Goal: Check status: Check status

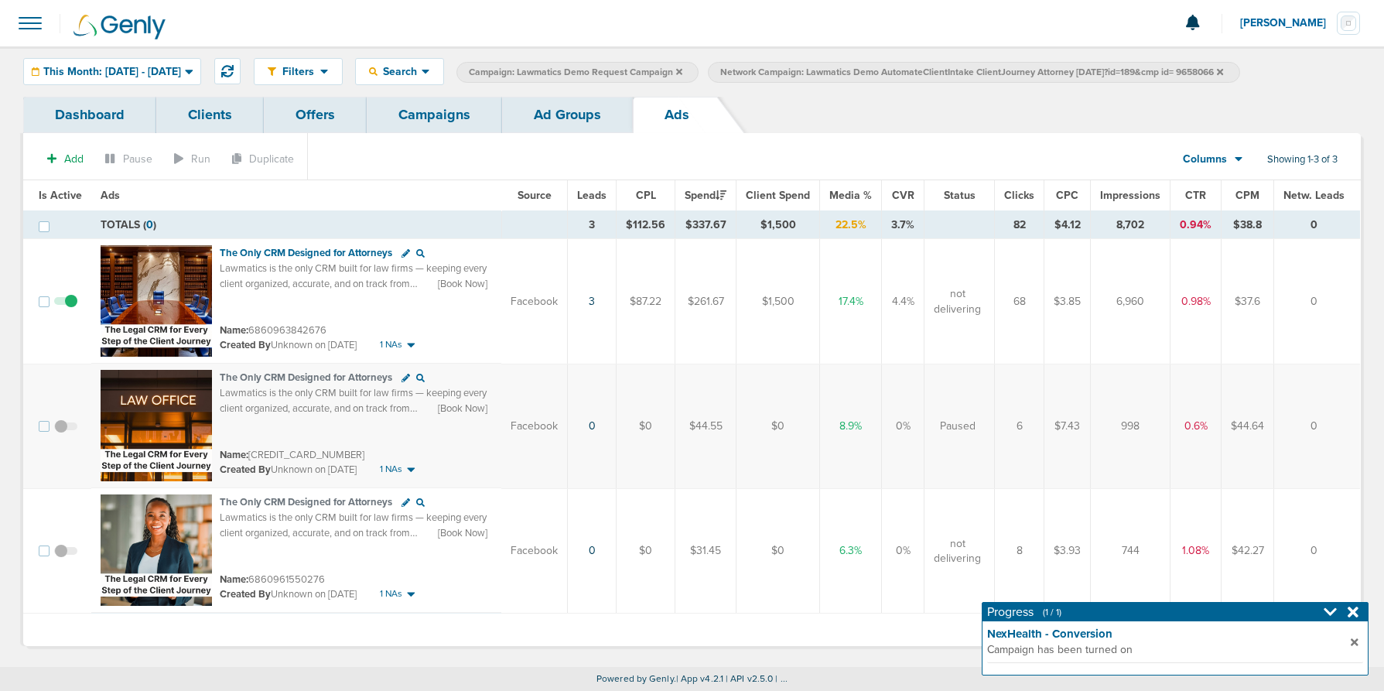
click at [416, 110] on link "Campaigns" at bounding box center [434, 115] width 135 height 36
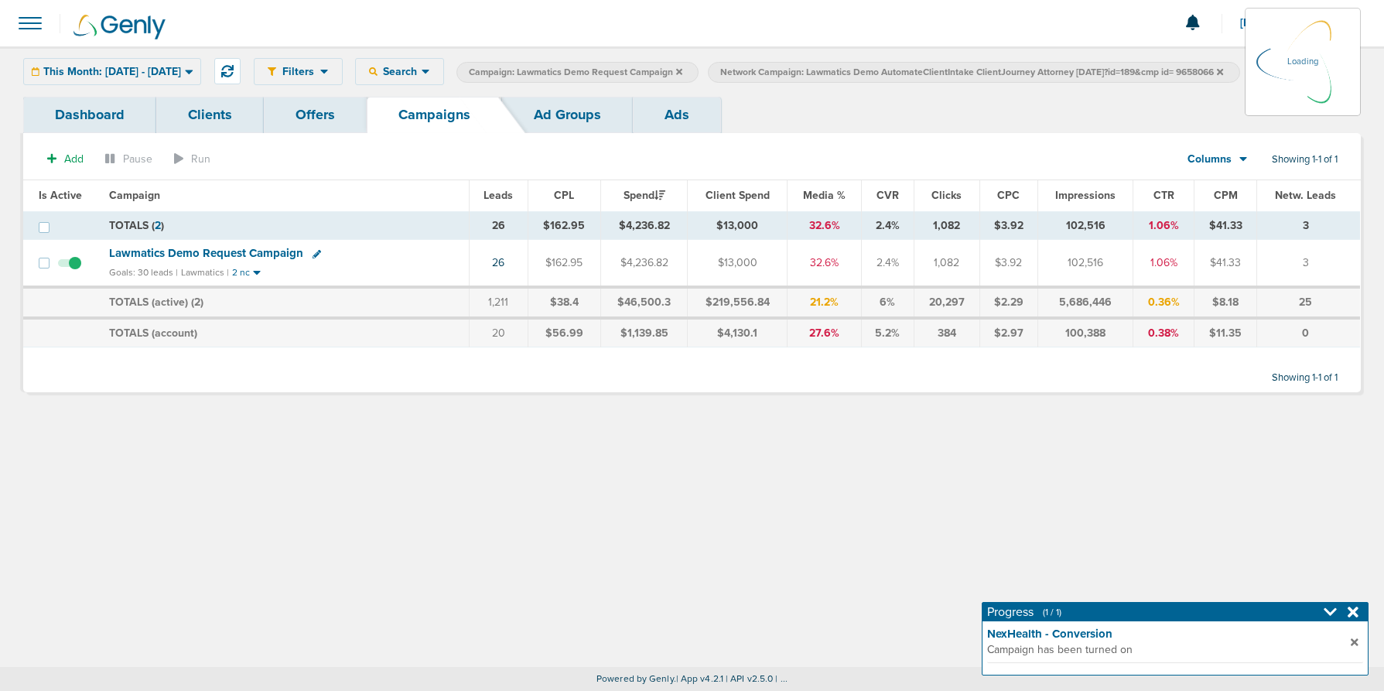
click at [192, 80] on div "This Month: [DATE] - [DATE] [DATE] [DATE] Last 7 Days Last 14 Days This Month L…" at bounding box center [112, 71] width 178 height 27
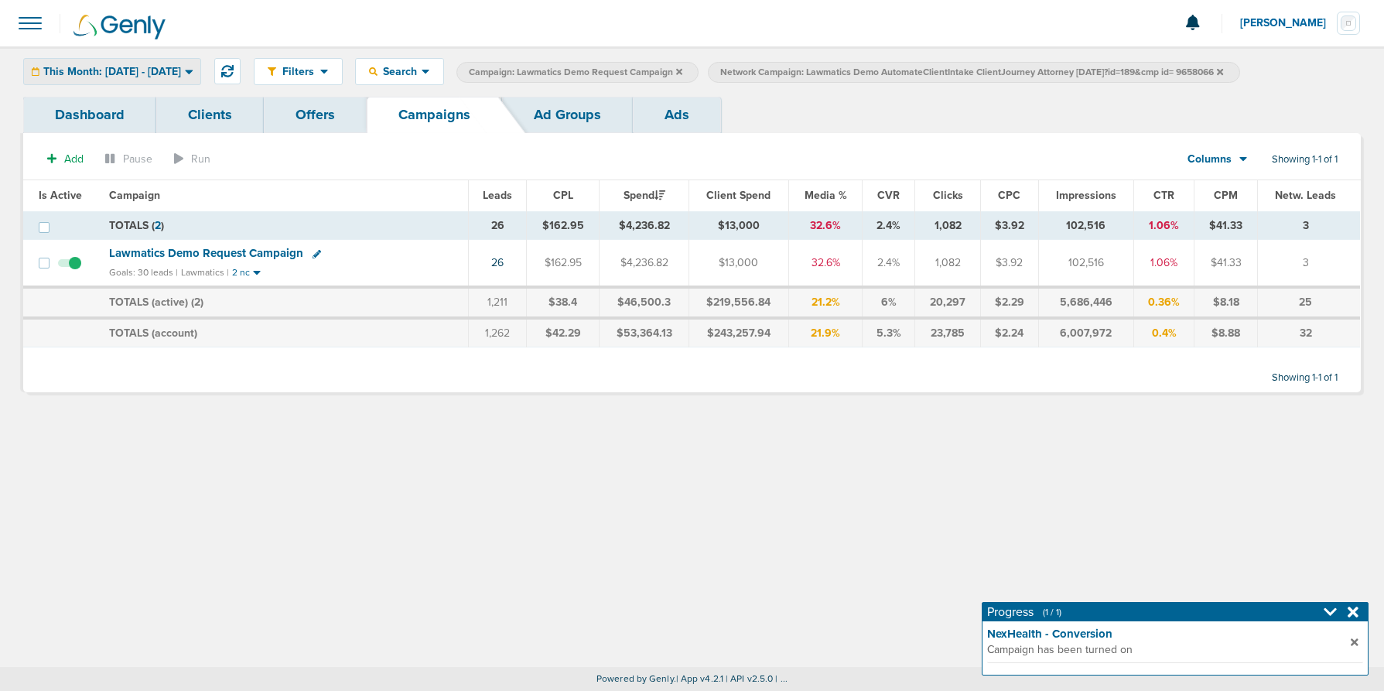
click at [181, 72] on span "This Month: [DATE] - [DATE]" at bounding box center [112, 72] width 138 height 11
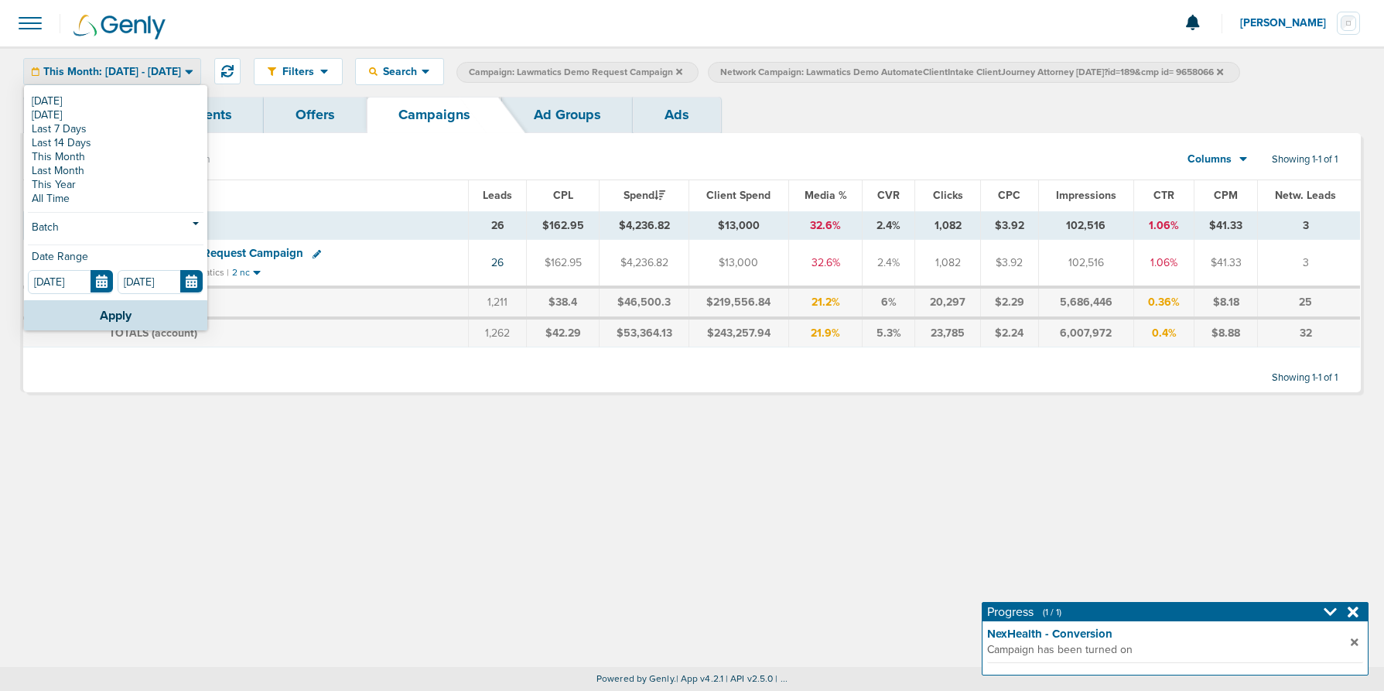
click at [161, 107] on div "[DATE] [DATE] Last 7 Days Last 14 Days This Month Last Month This Year All Time" at bounding box center [116, 149] width 176 height 111
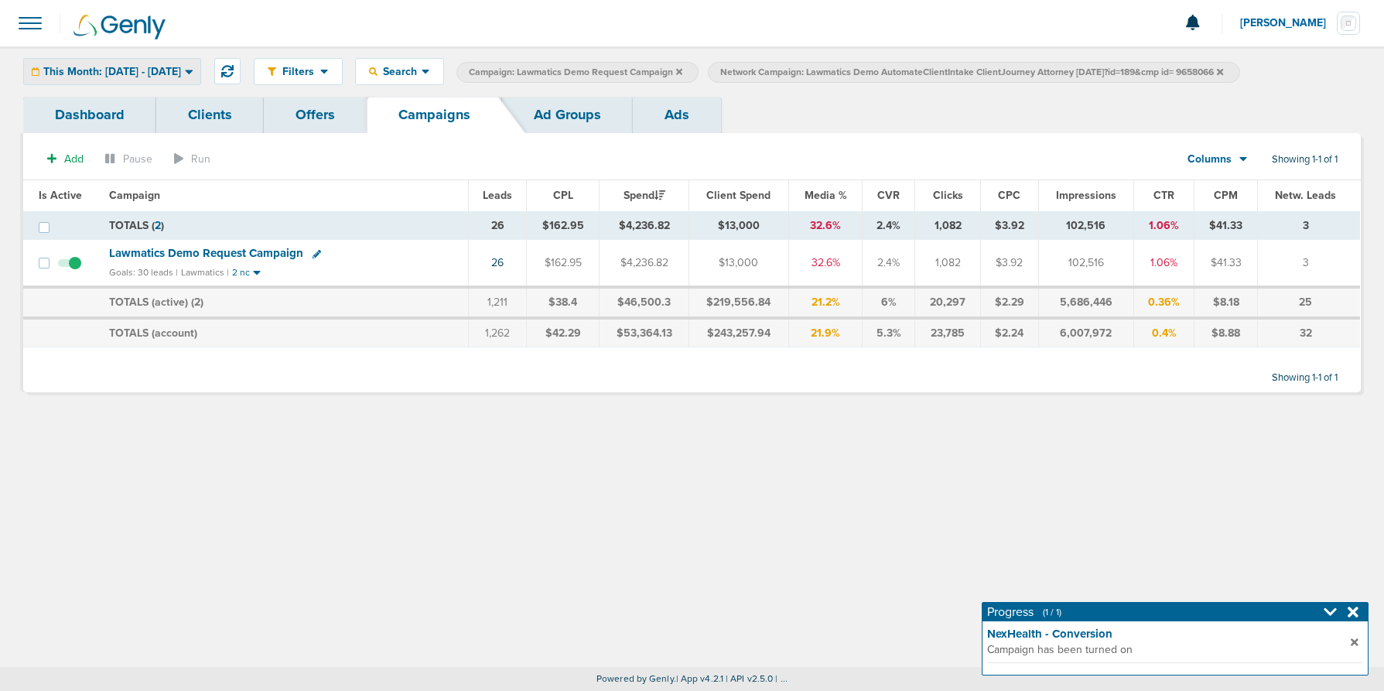
click at [169, 67] on span "This Month: [DATE] - [DATE]" at bounding box center [112, 72] width 138 height 11
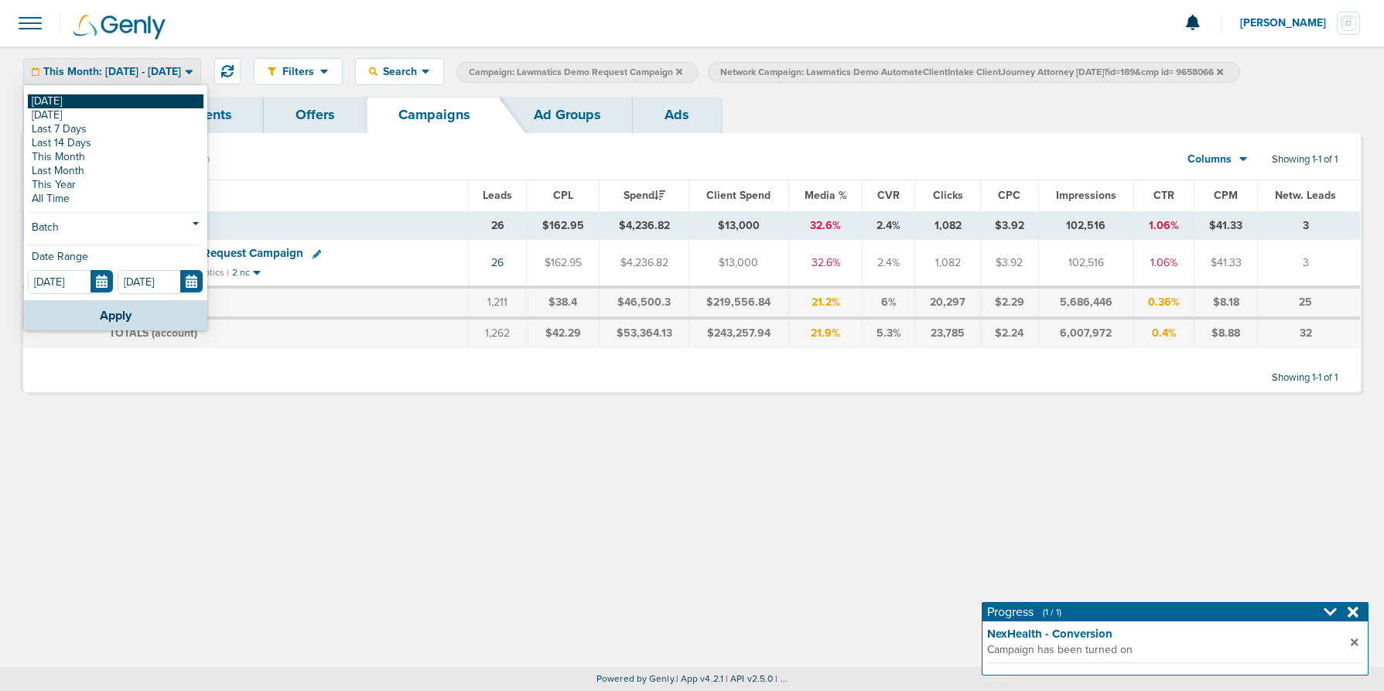
click at [138, 99] on link "[DATE]" at bounding box center [116, 101] width 176 height 14
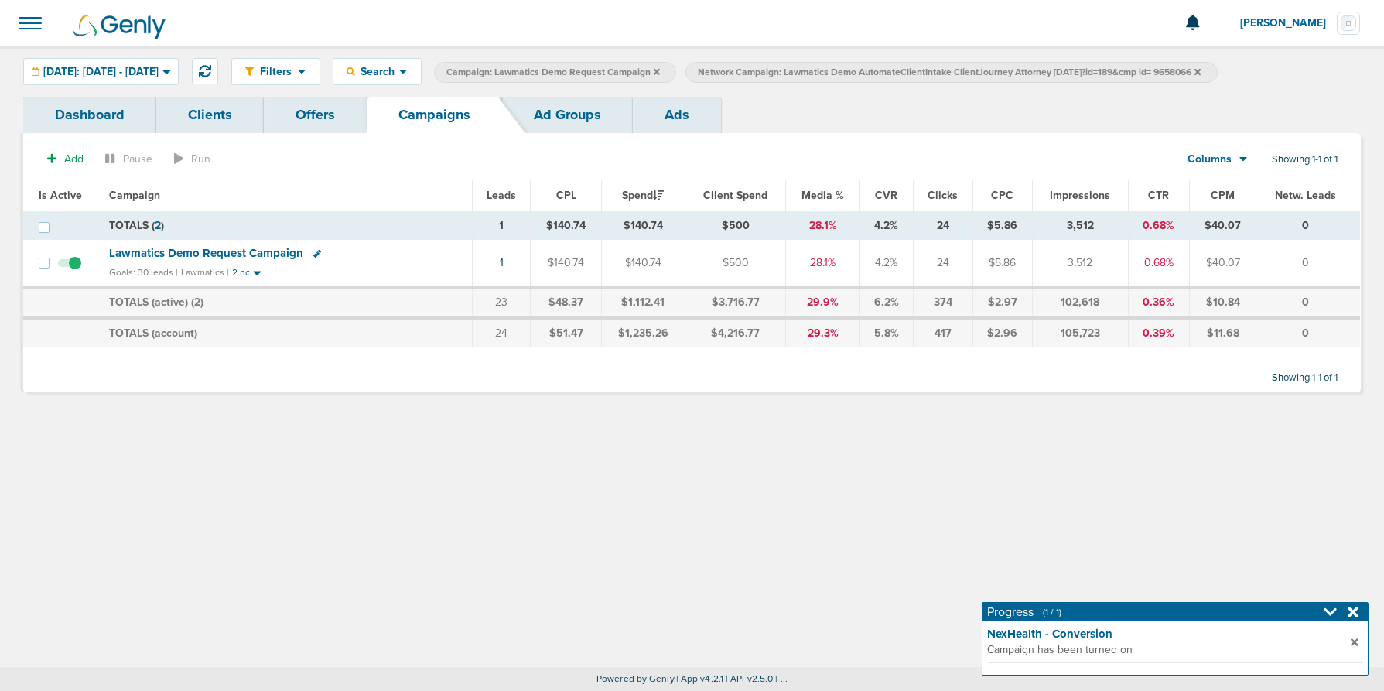
click at [1201, 70] on icon at bounding box center [1198, 71] width 6 height 9
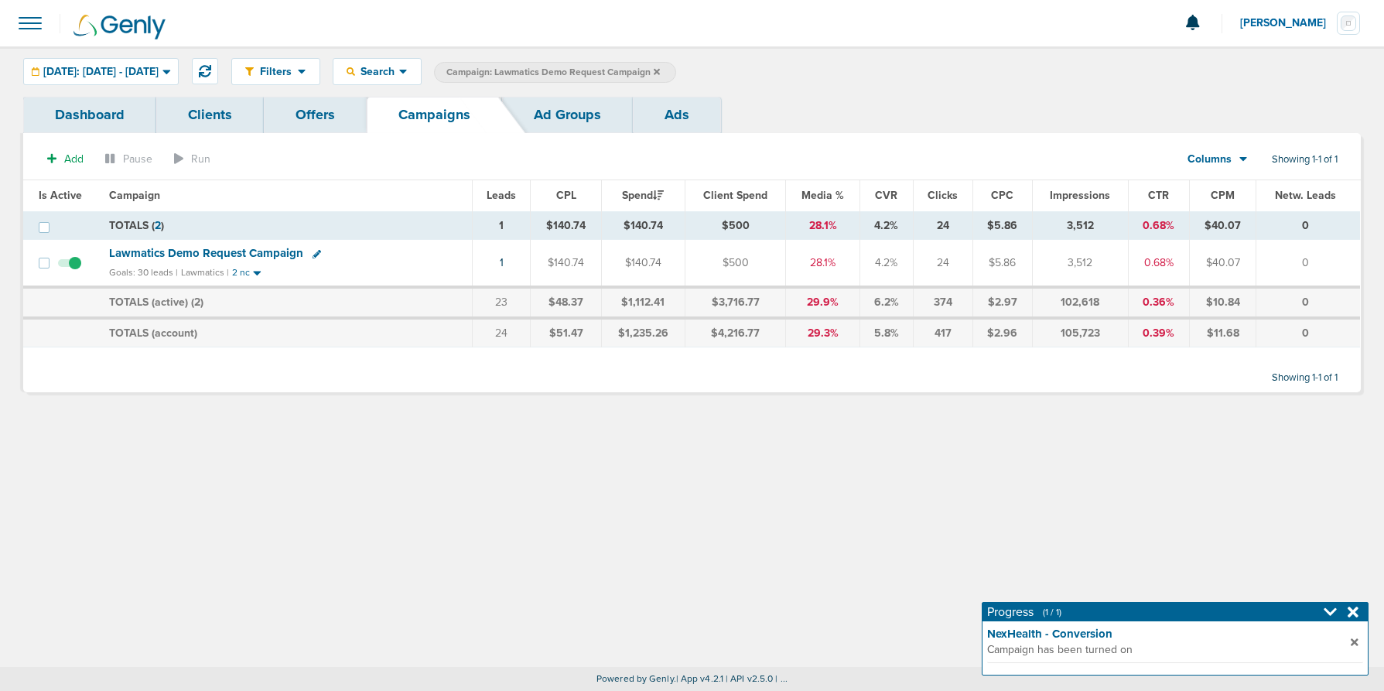
click at [660, 70] on icon at bounding box center [657, 71] width 6 height 6
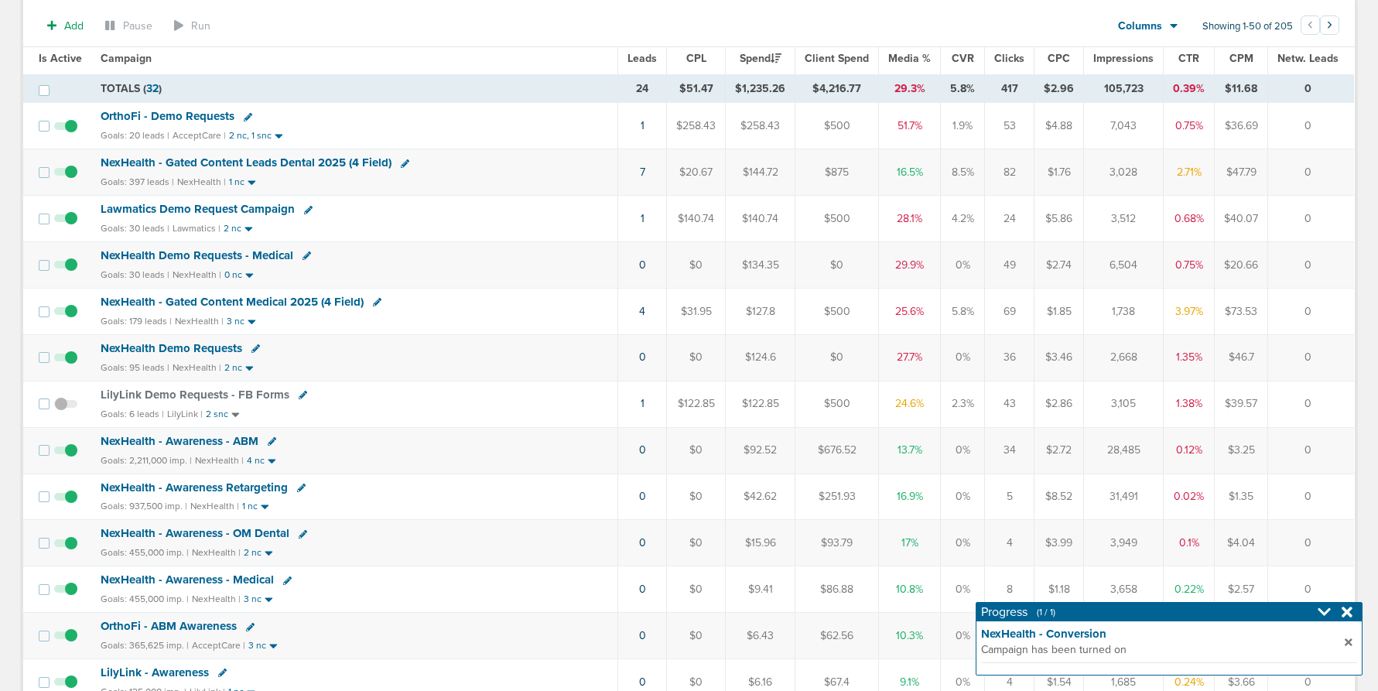
scroll to position [138, 0]
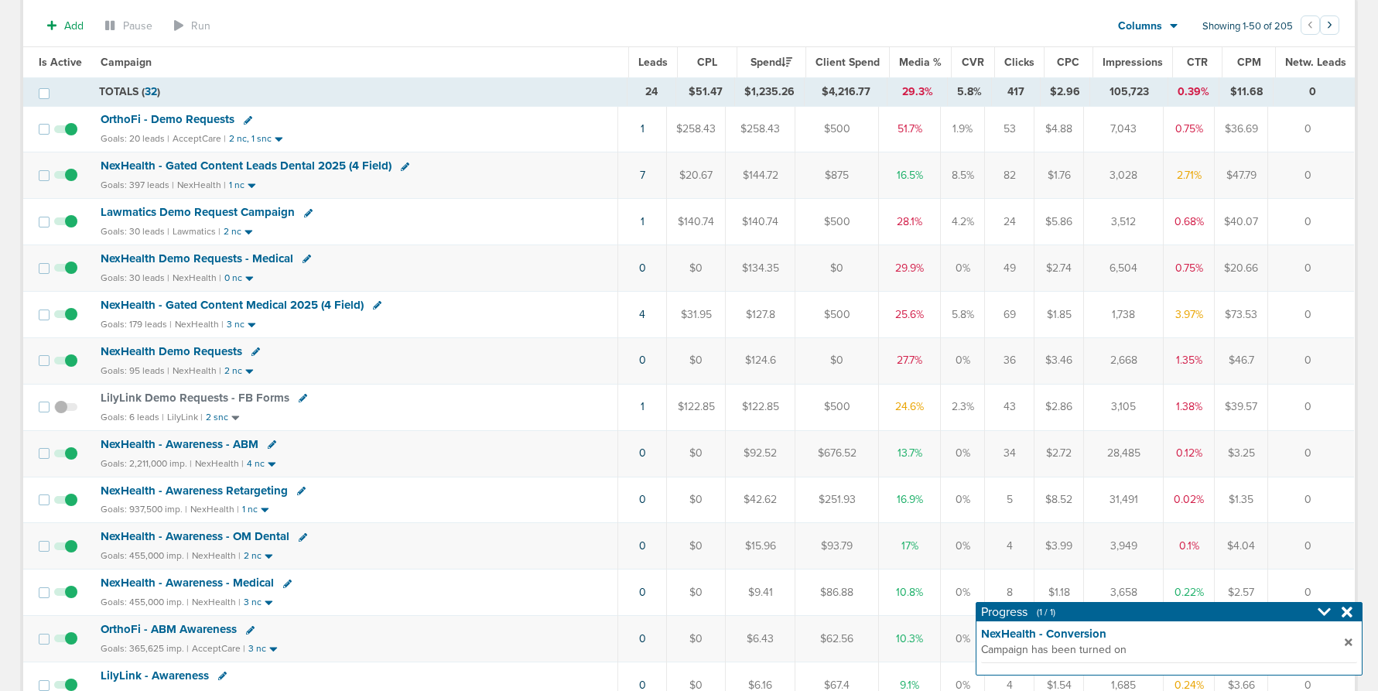
click at [249, 255] on span "NexHealth Demo Requests - Medical" at bounding box center [197, 258] width 193 height 14
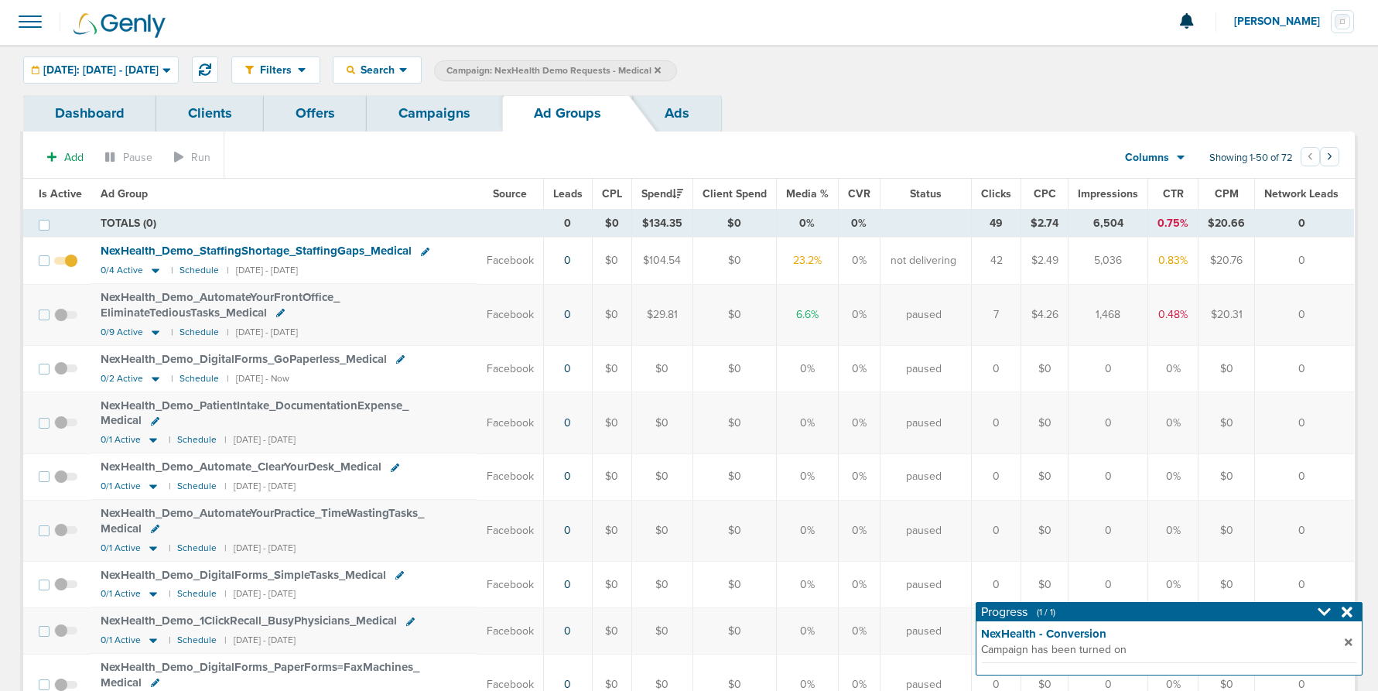
scroll to position [3, 0]
click at [153, 268] on icon at bounding box center [156, 270] width 8 height 5
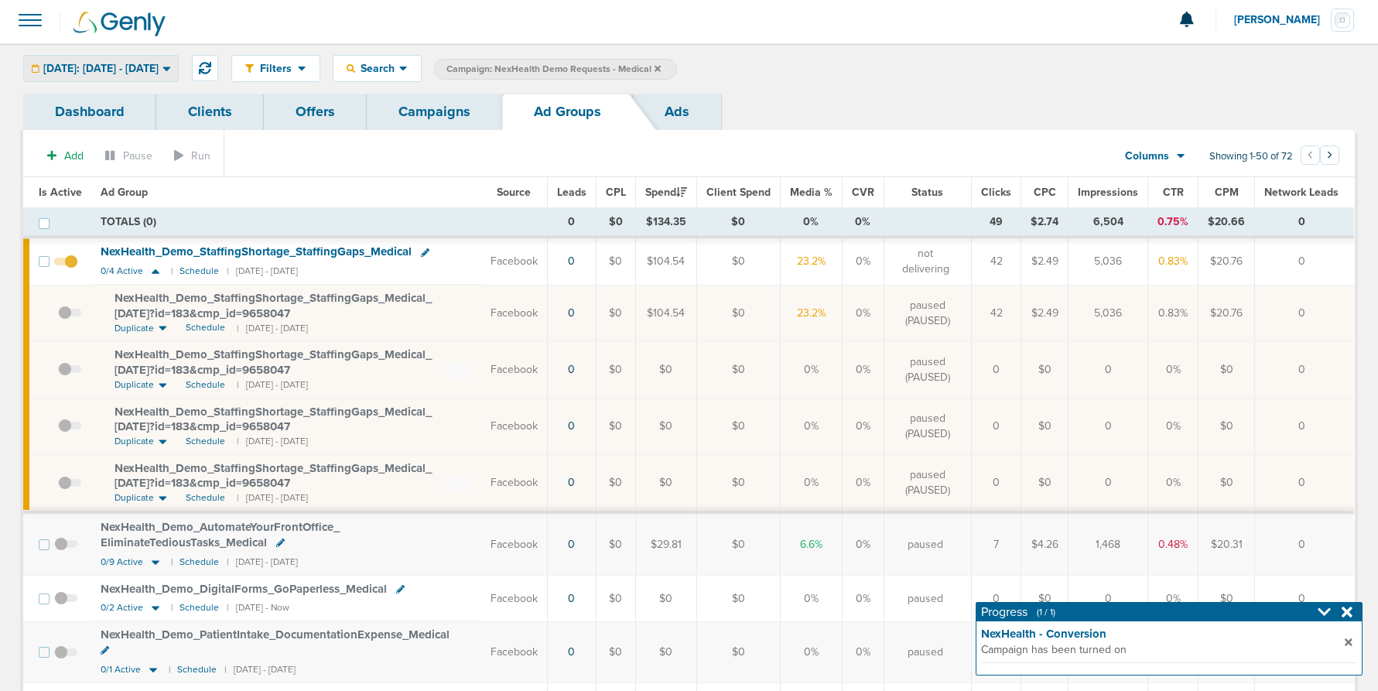
click at [132, 77] on div "[DATE]: [DATE] - [DATE]" at bounding box center [101, 69] width 154 height 26
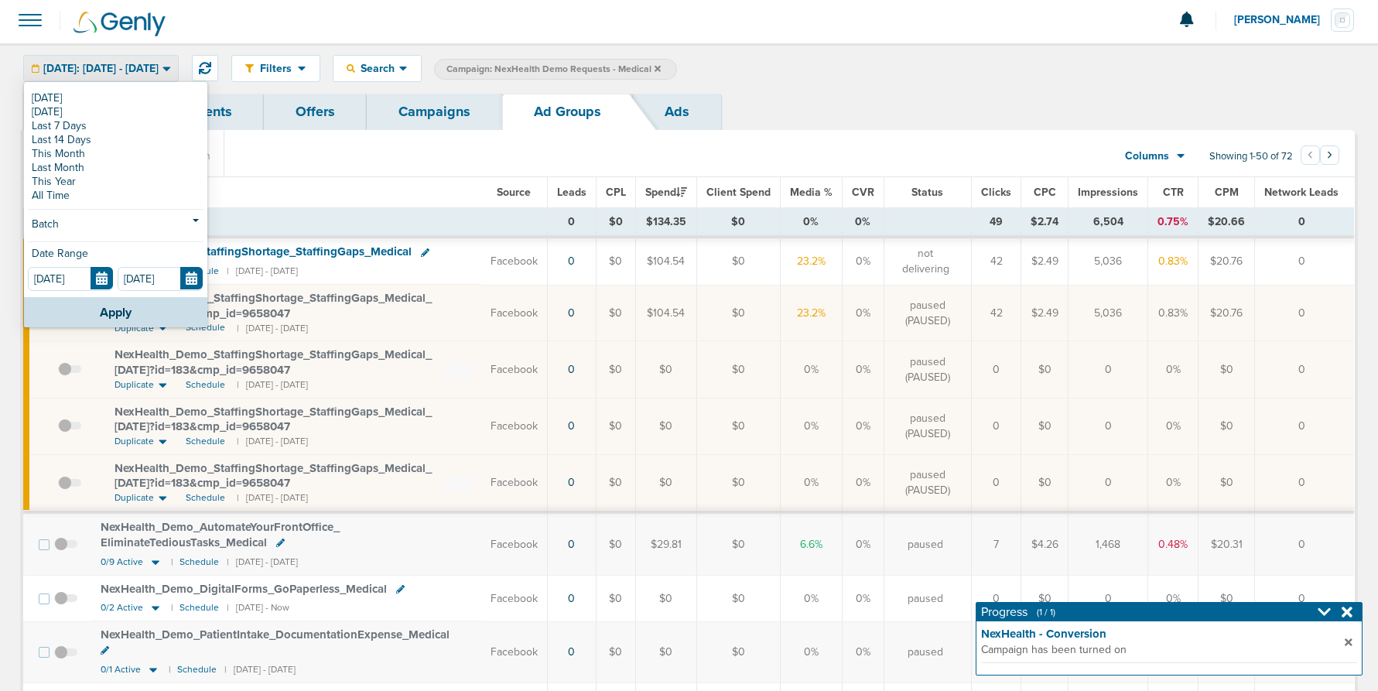
drag, startPoint x: 91, startPoint y: 153, endPoint x: 97, endPoint y: 159, distance: 8.2
click at [91, 153] on link "This Month" at bounding box center [116, 154] width 176 height 14
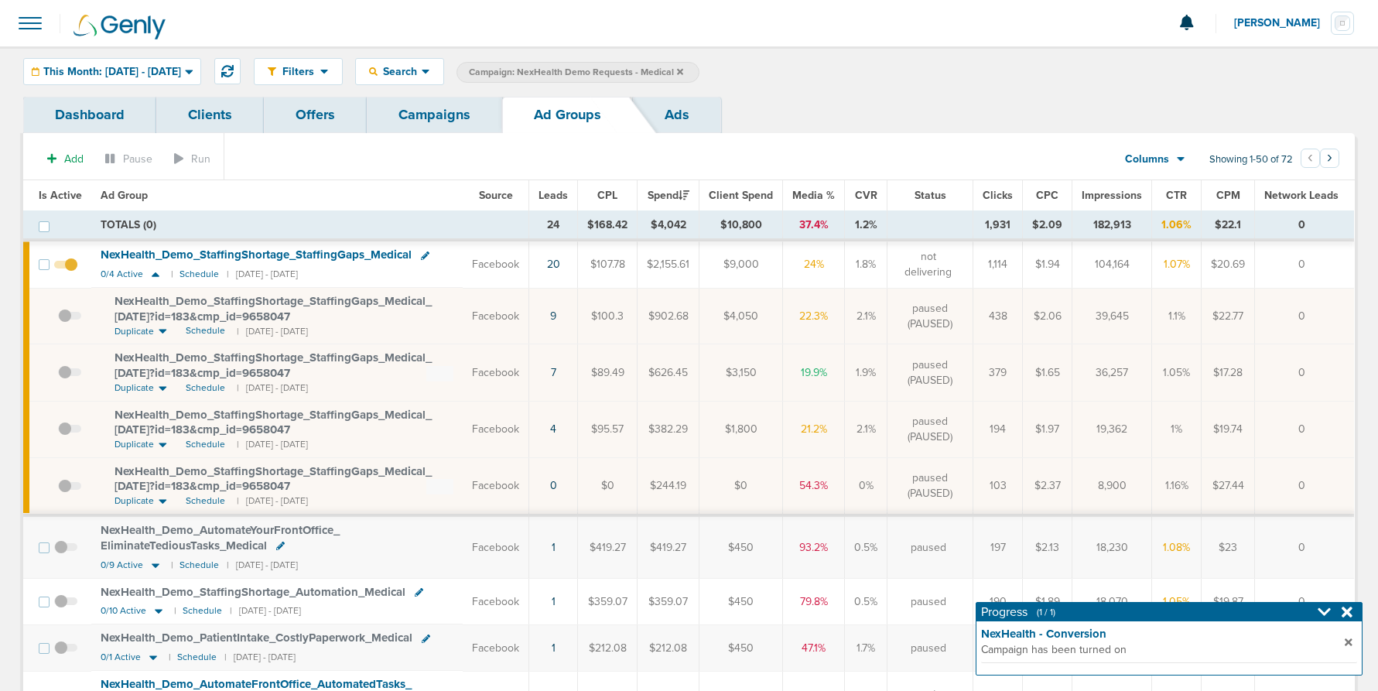
click at [63, 380] on span at bounding box center [69, 380] width 23 height 0
click at [58, 376] on input "checkbox" at bounding box center [58, 376] width 0 height 0
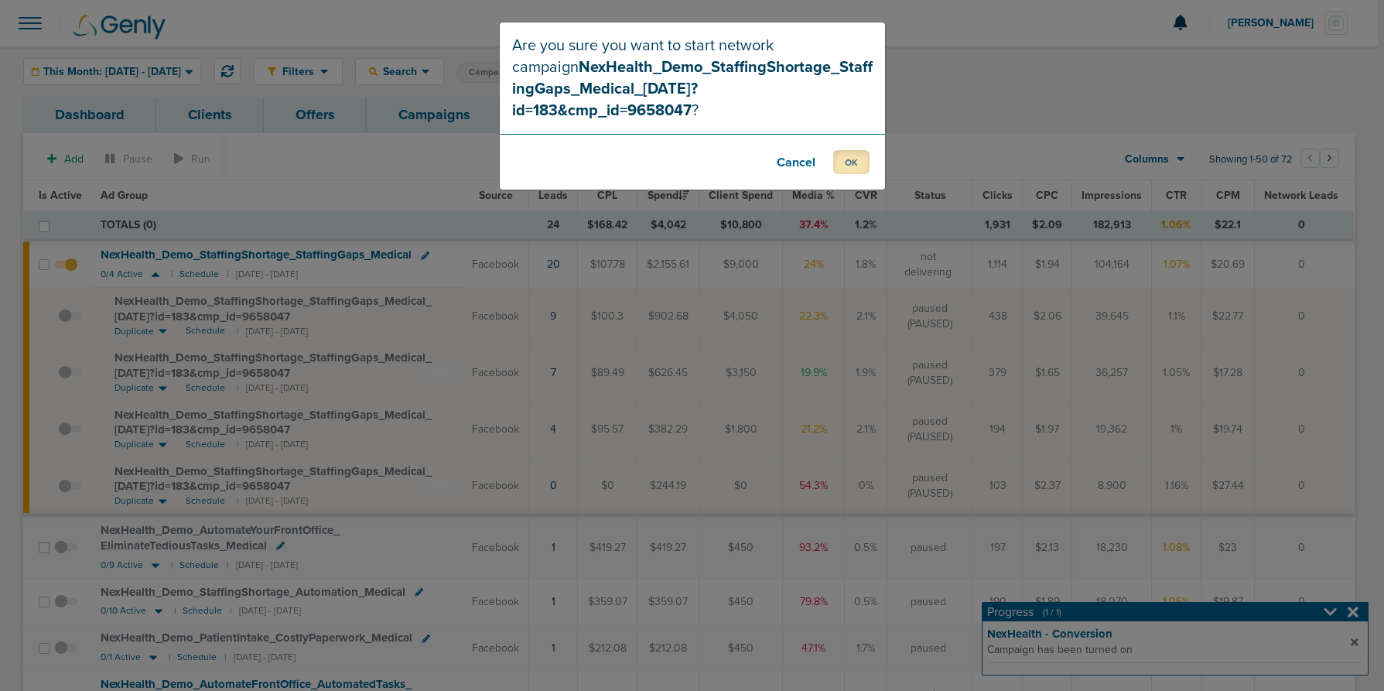
click at [855, 150] on button "OK" at bounding box center [851, 162] width 36 height 24
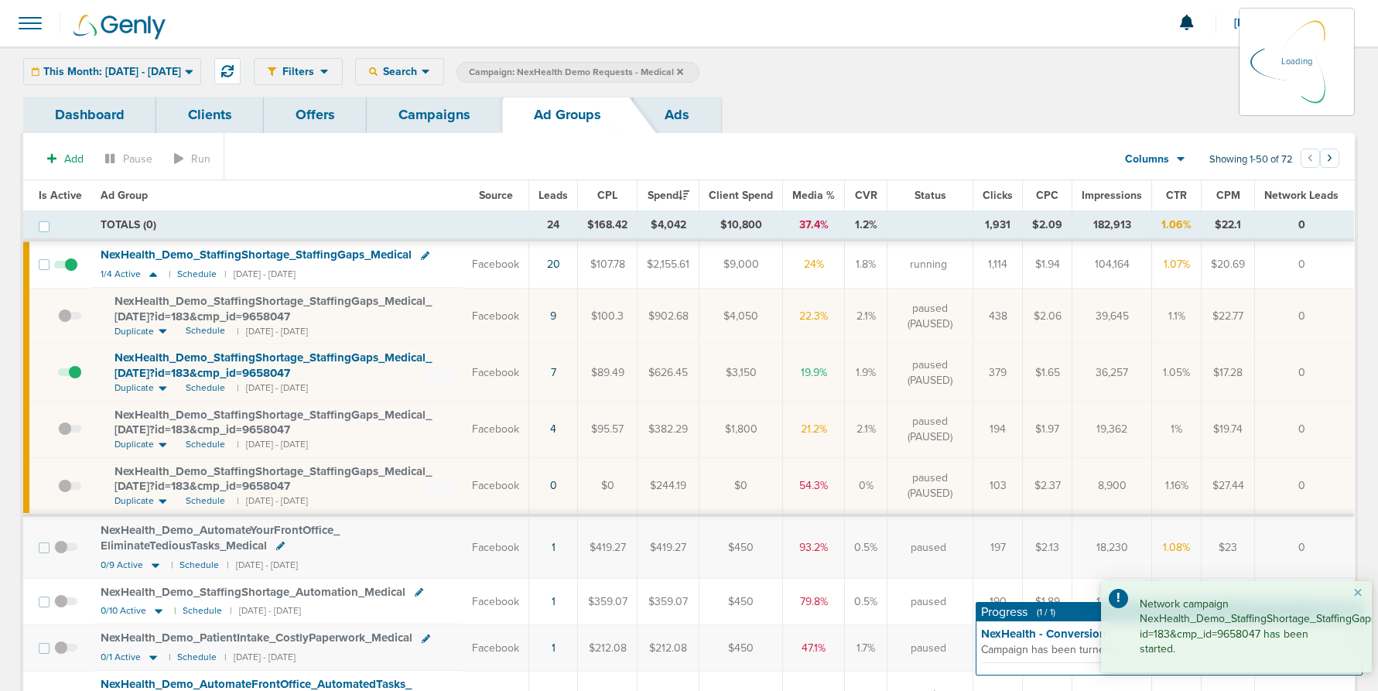
click at [432, 120] on link "Campaigns" at bounding box center [434, 115] width 135 height 36
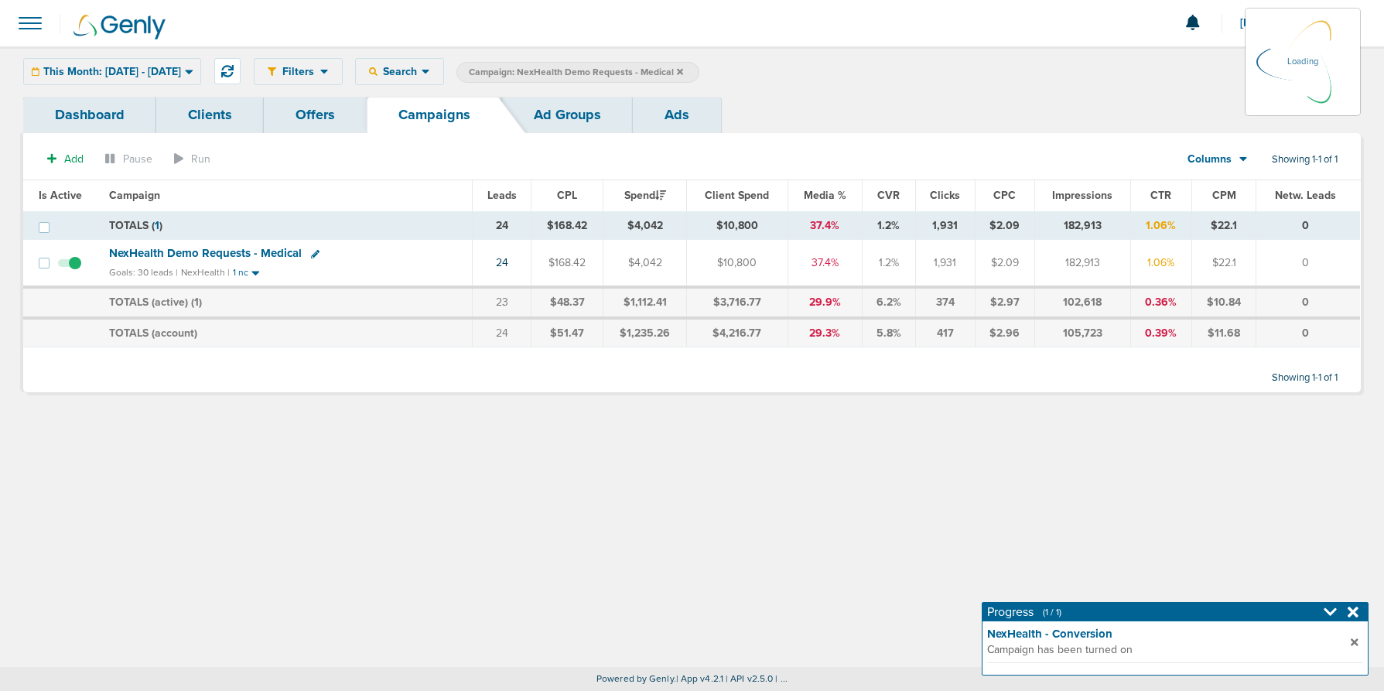
click at [683, 70] on icon at bounding box center [680, 71] width 6 height 6
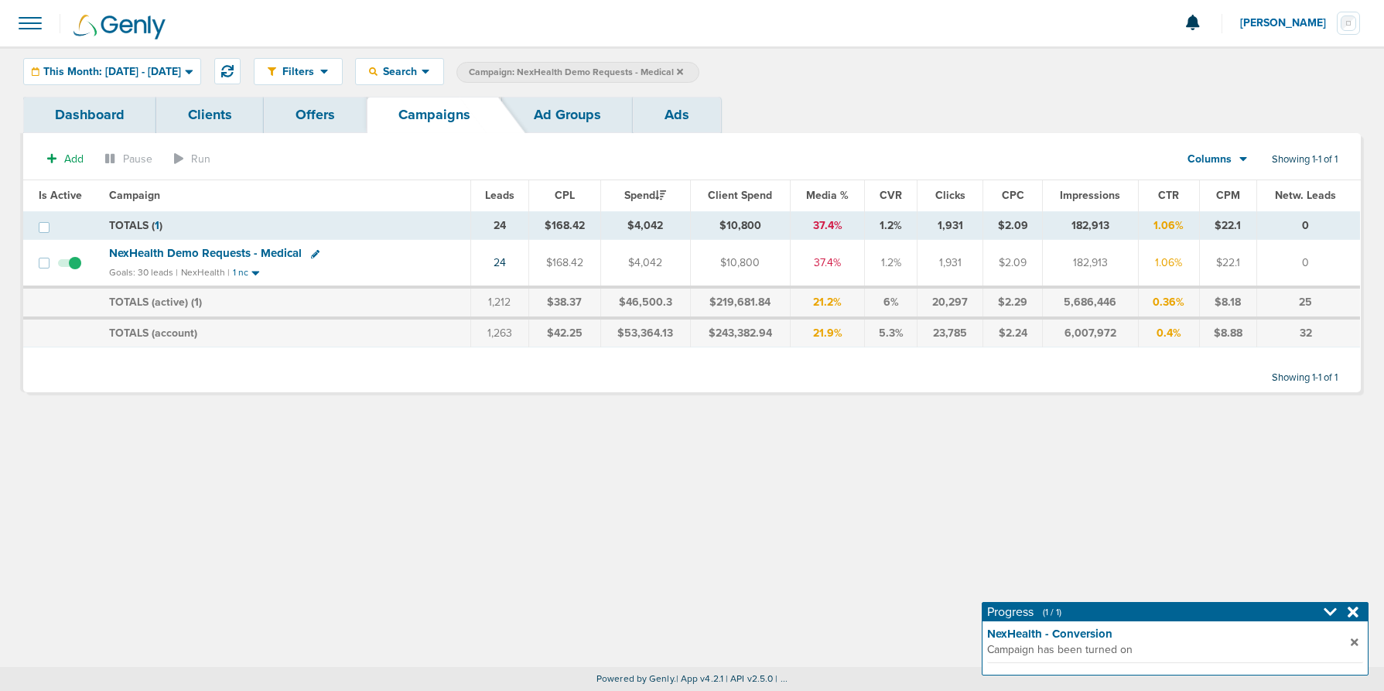
click at [683, 70] on icon at bounding box center [680, 71] width 6 height 6
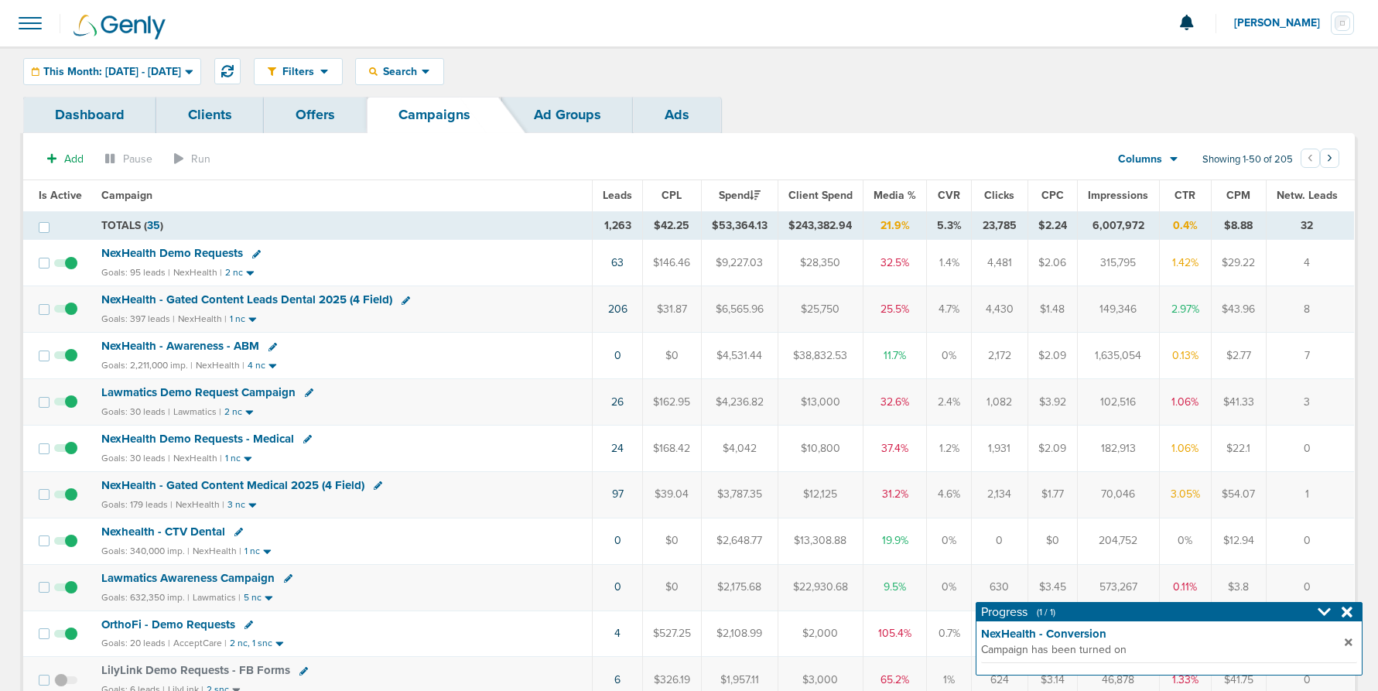
click at [161, 72] on div "This Month: [DATE] - [DATE] [DATE] [DATE] Last 7 Days Last 14 Days This Month L…" at bounding box center [112, 71] width 178 height 27
click at [112, 73] on span "This Month: [DATE] - [DATE]" at bounding box center [112, 72] width 138 height 11
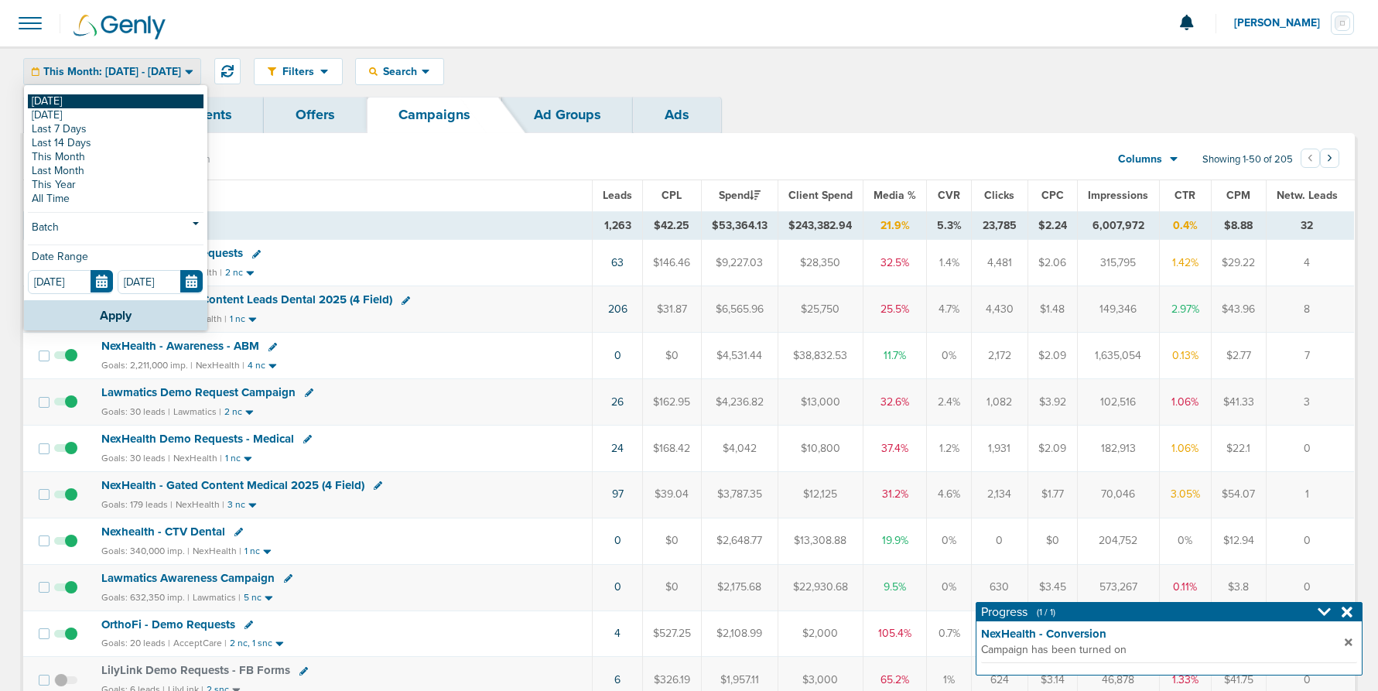
click at [74, 98] on link "[DATE]" at bounding box center [116, 101] width 176 height 14
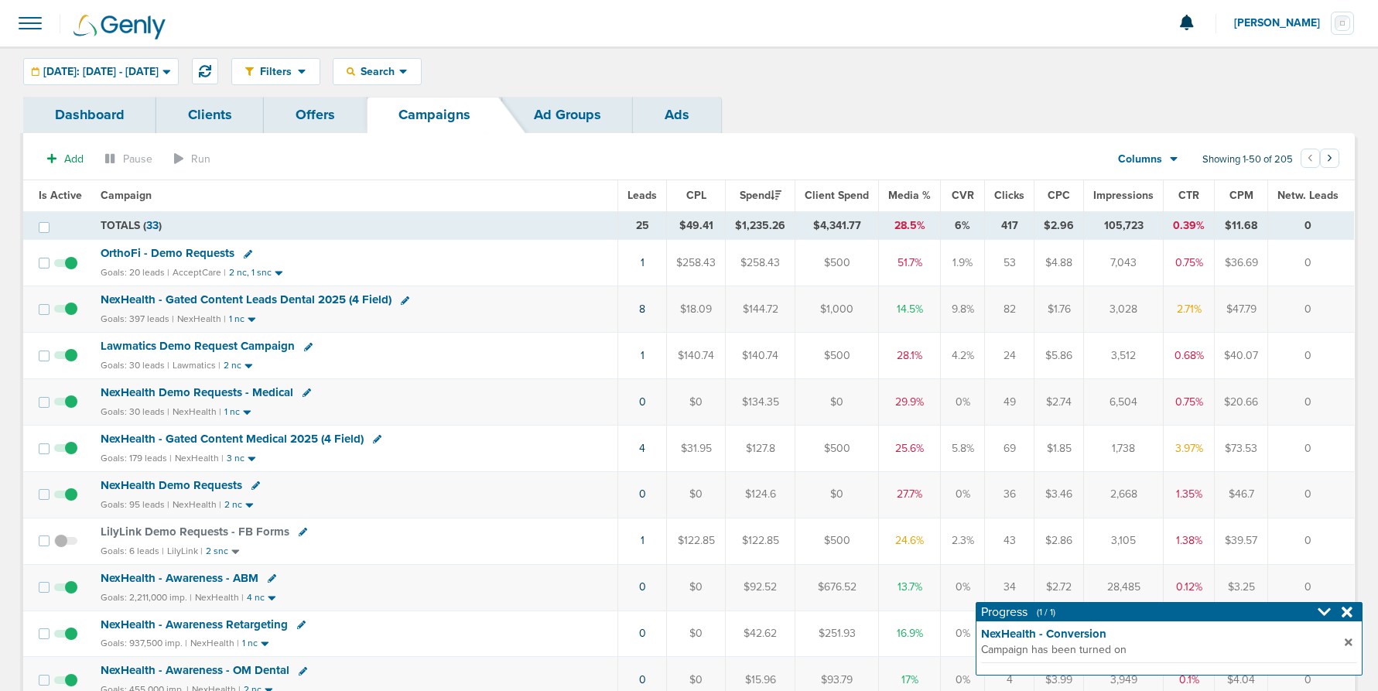
click at [177, 486] on span "NexHealth Demo Requests" at bounding box center [172, 485] width 142 height 14
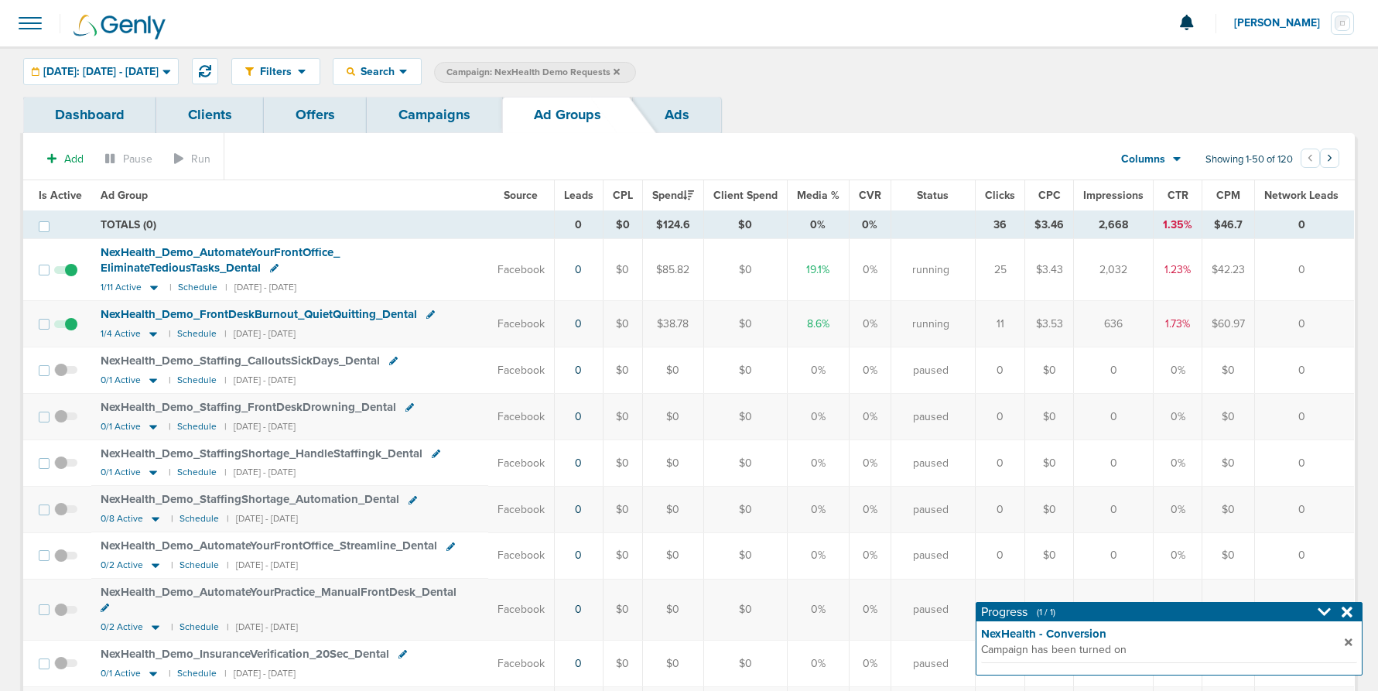
click at [425, 130] on link "Campaigns" at bounding box center [434, 115] width 135 height 36
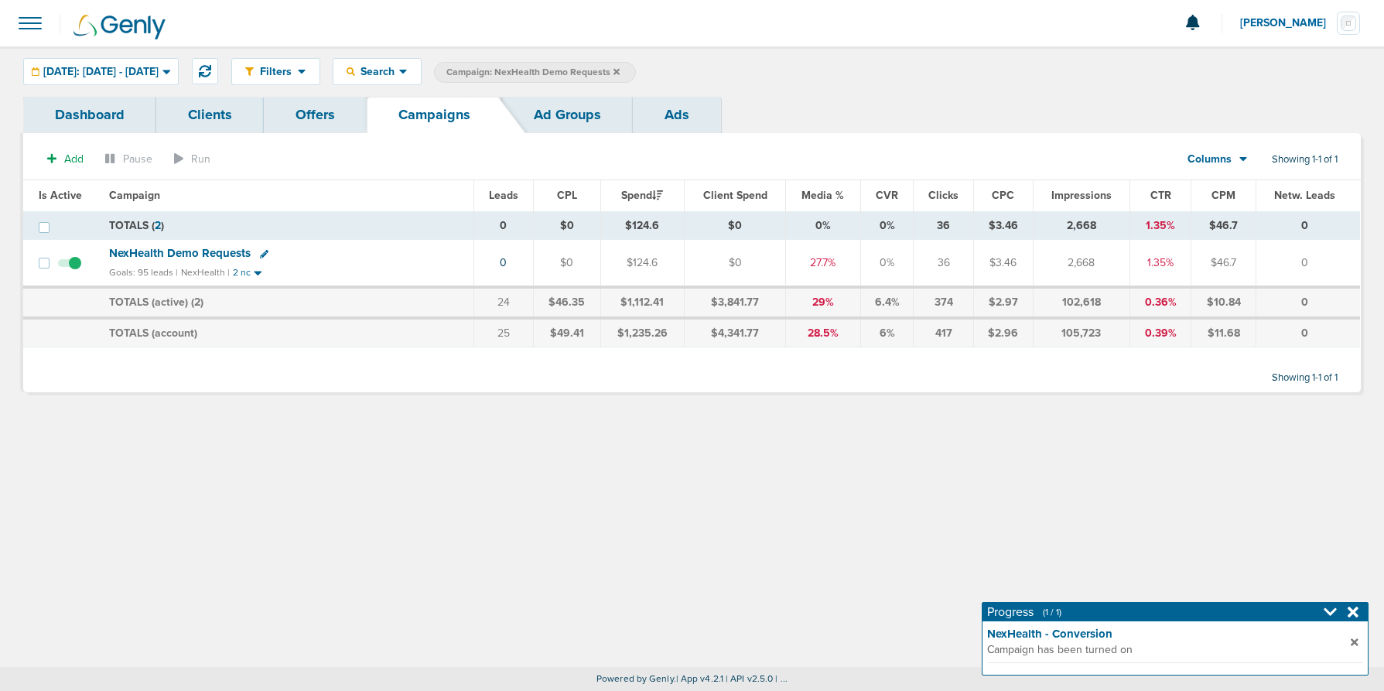
click at [620, 73] on icon at bounding box center [617, 71] width 6 height 6
